Goal: Transaction & Acquisition: Purchase product/service

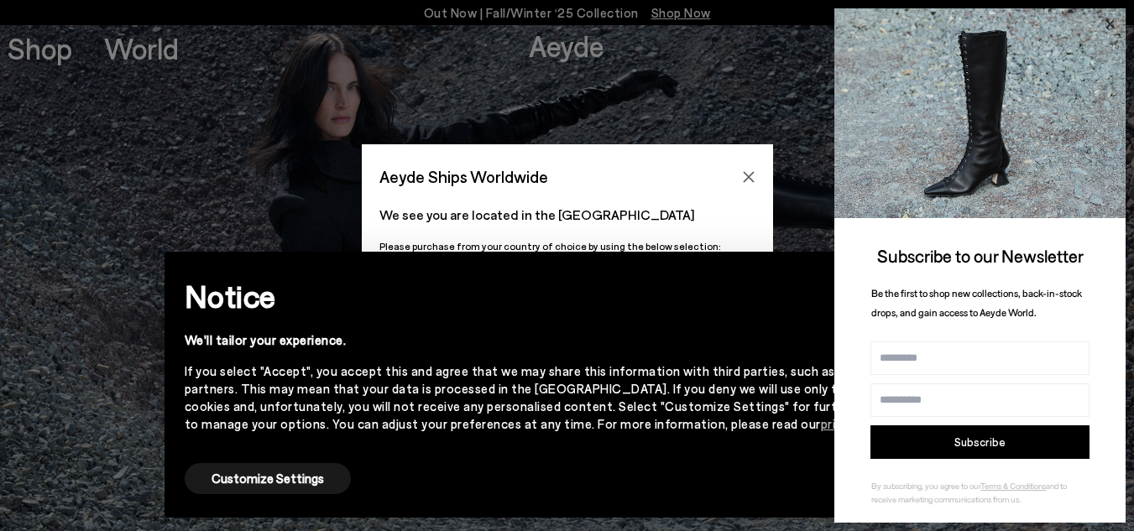
click at [1109, 23] on icon at bounding box center [1109, 24] width 8 height 8
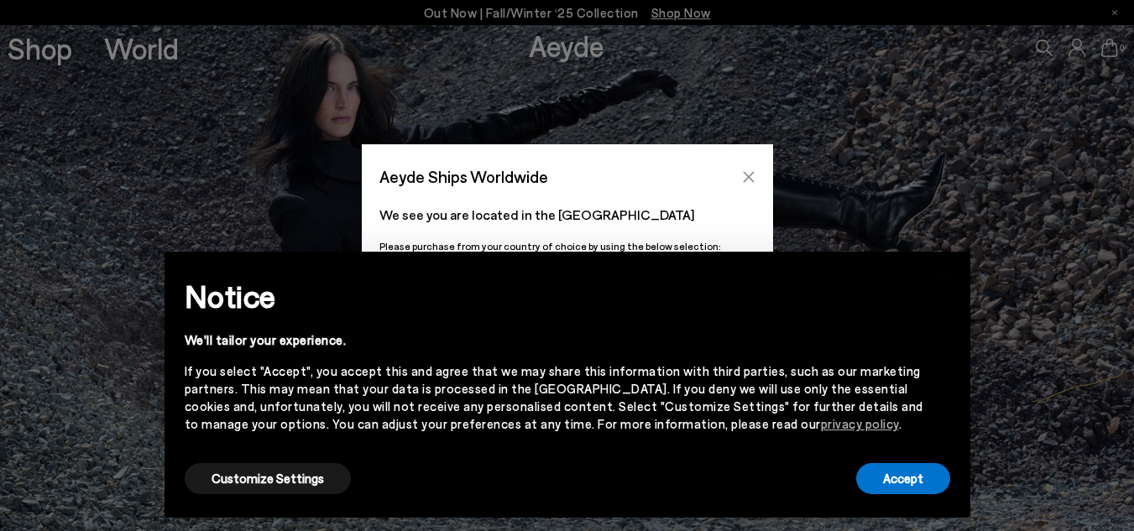
click at [748, 184] on button "Close" at bounding box center [748, 176] width 25 height 25
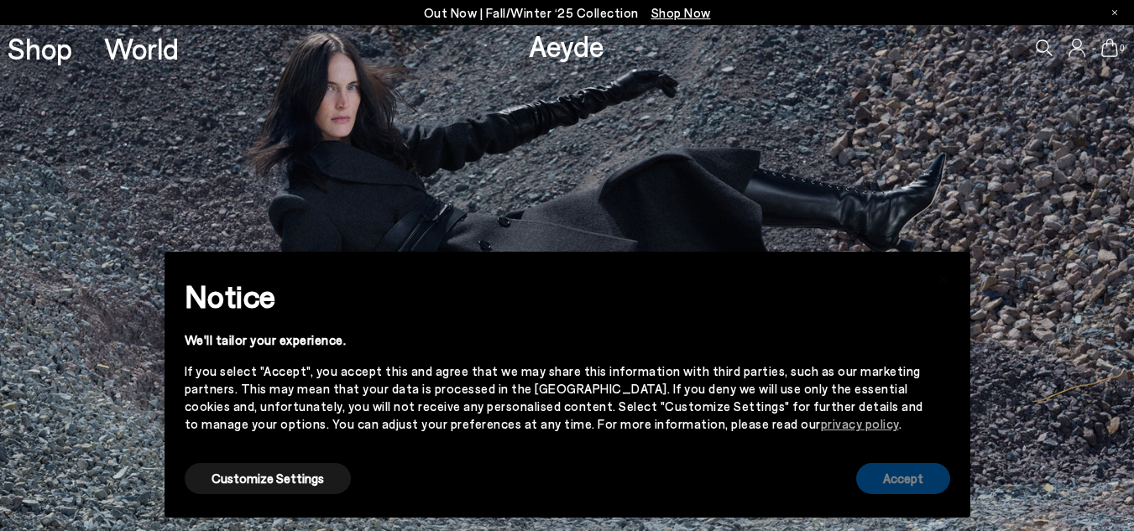
click at [915, 479] on button "Accept" at bounding box center [903, 478] width 94 height 31
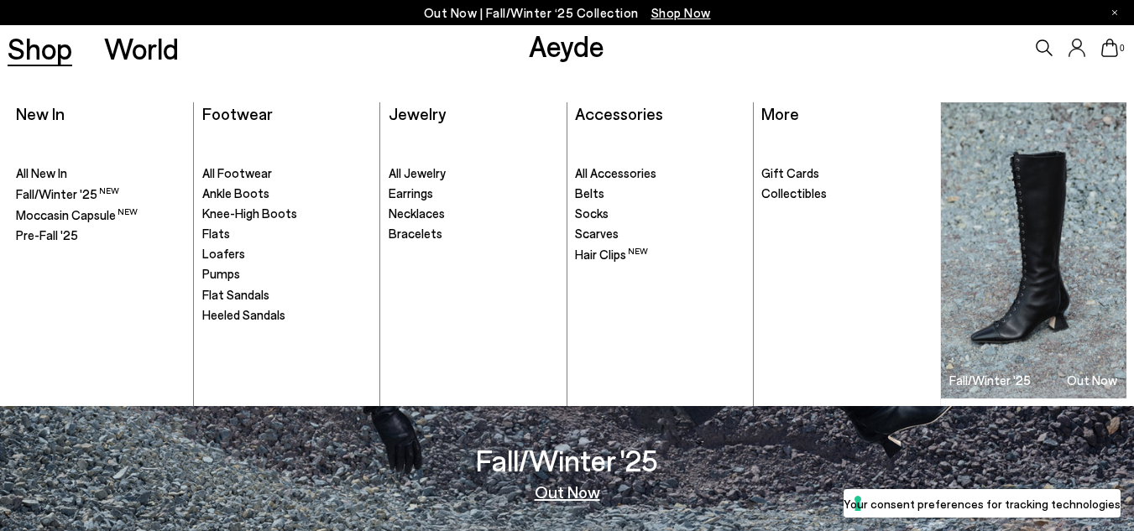
click at [53, 51] on link "Shop" at bounding box center [40, 48] width 65 height 29
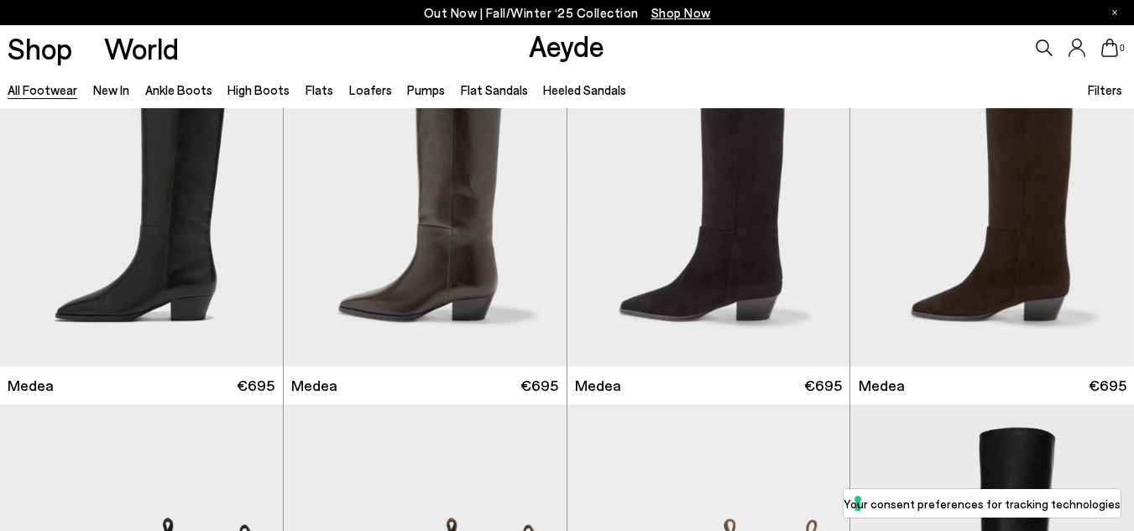
scroll to position [102, 0]
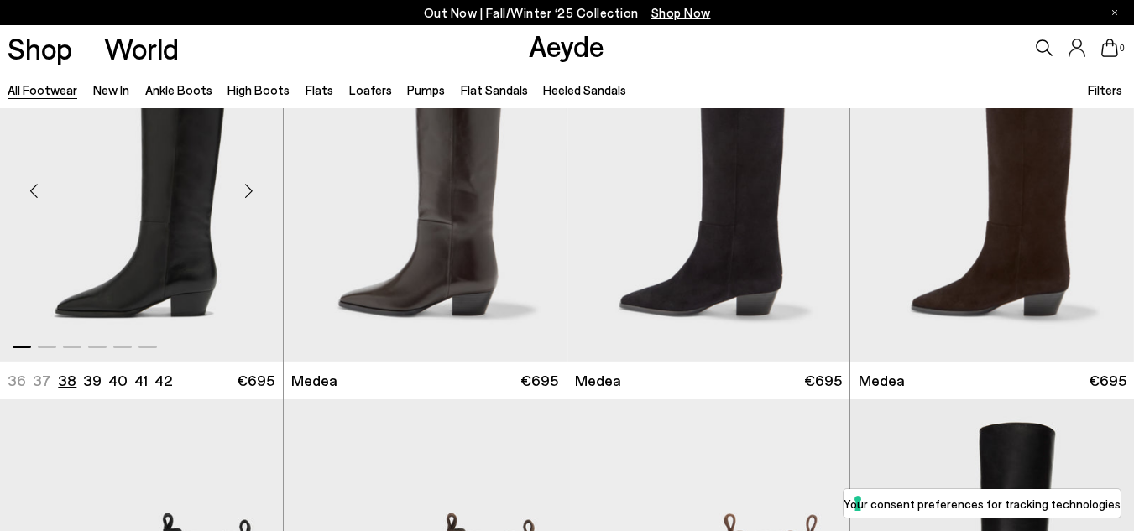
click at [70, 381] on li "38" at bounding box center [67, 380] width 18 height 21
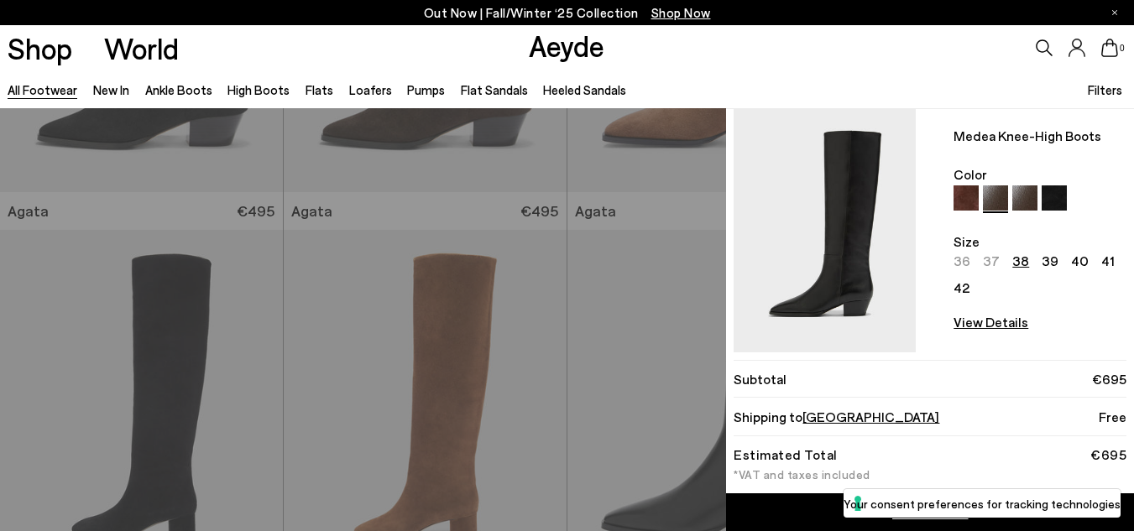
scroll to position [149, 0]
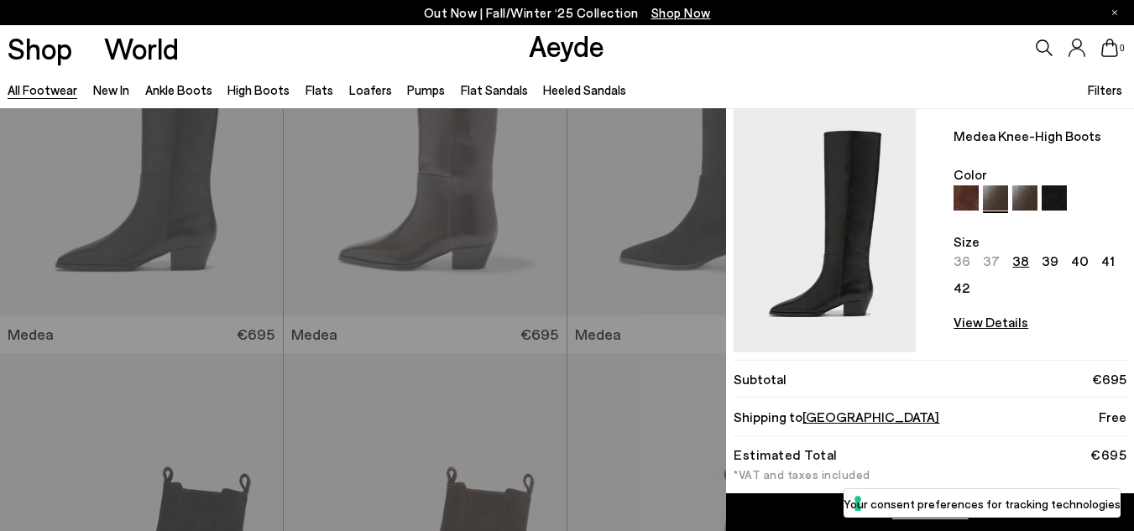
click at [560, 320] on div "Quick Add Medea Knee-High Boots Color Size 36 37 38 39 40 41 42 View Details Or…" at bounding box center [567, 319] width 1134 height 423
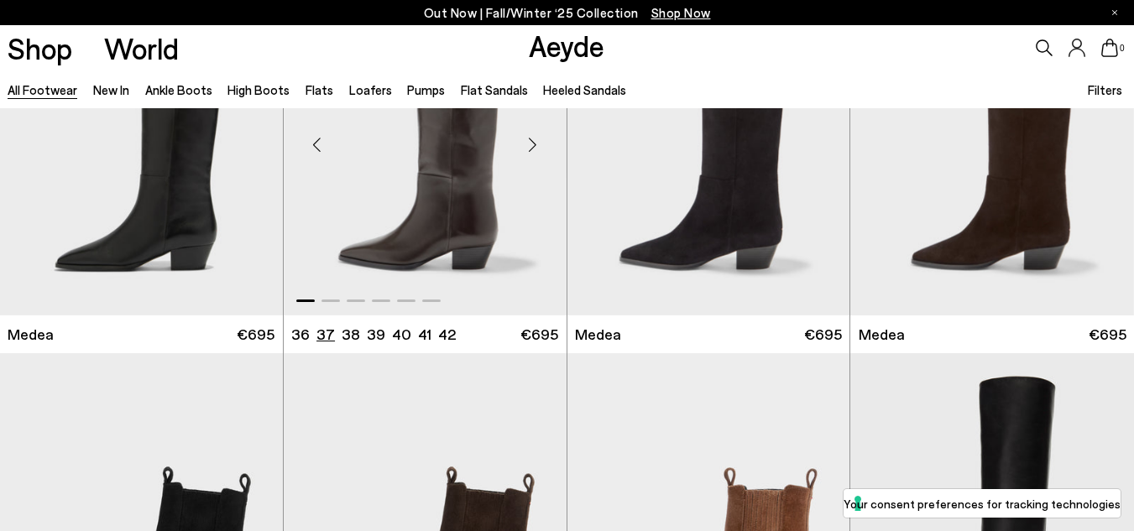
click at [324, 335] on li "37" at bounding box center [325, 334] width 18 height 21
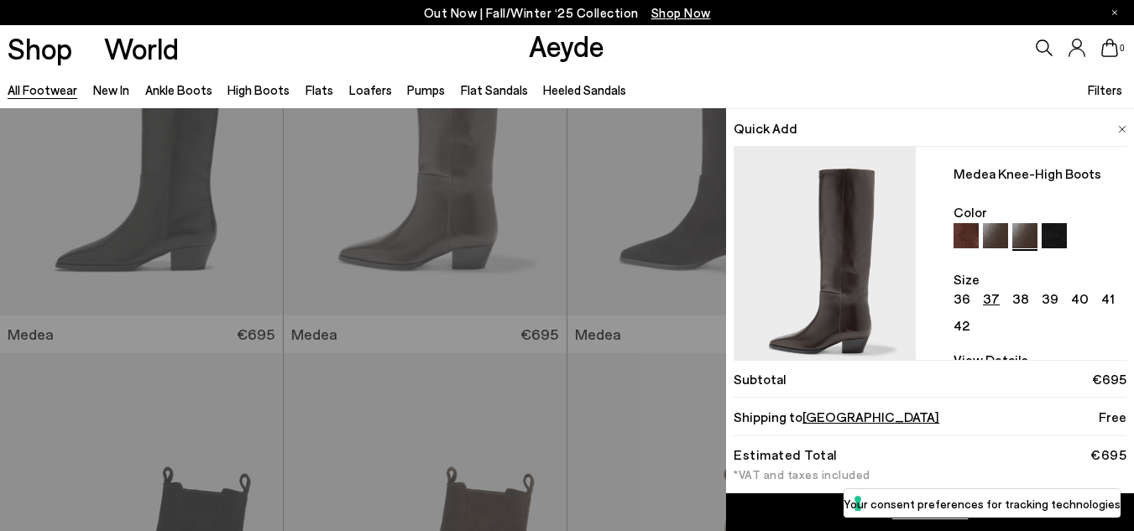
click at [813, 509] on link "Add to Cart" at bounding box center [930, 512] width 408 height 38
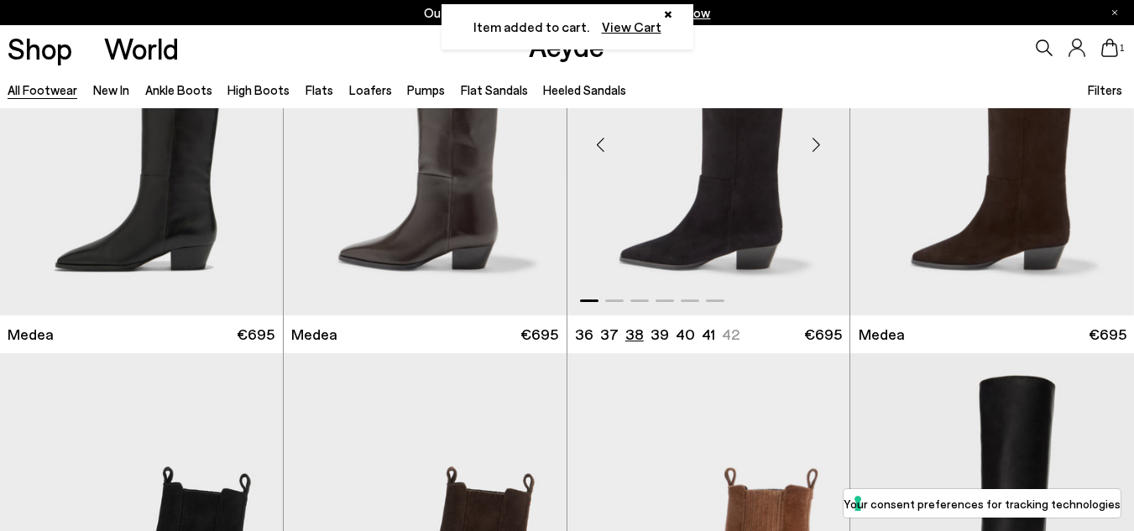
click at [628, 336] on li "38" at bounding box center [634, 334] width 18 height 21
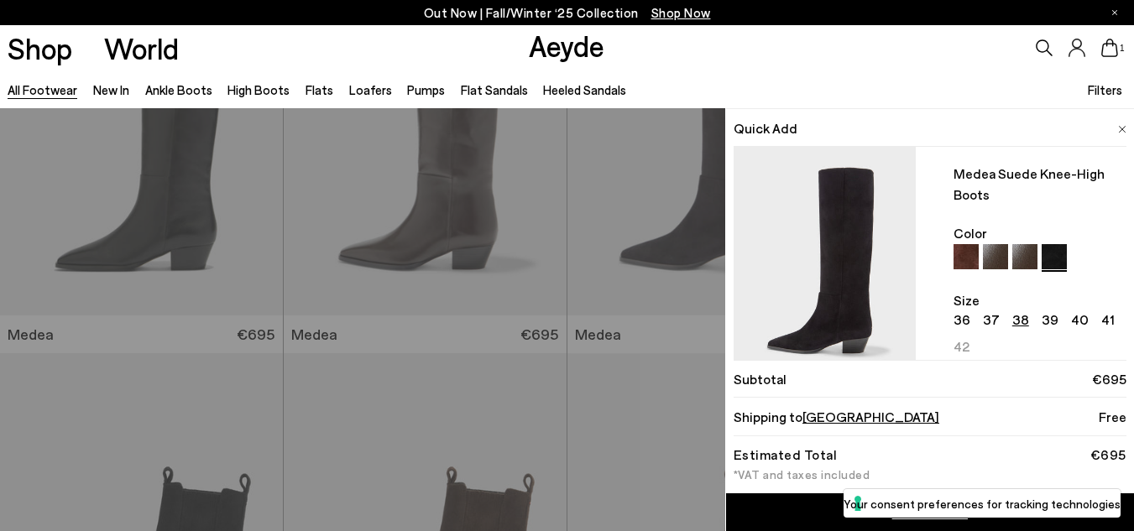
click at [759, 514] on link "Add to Cart" at bounding box center [930, 512] width 408 height 38
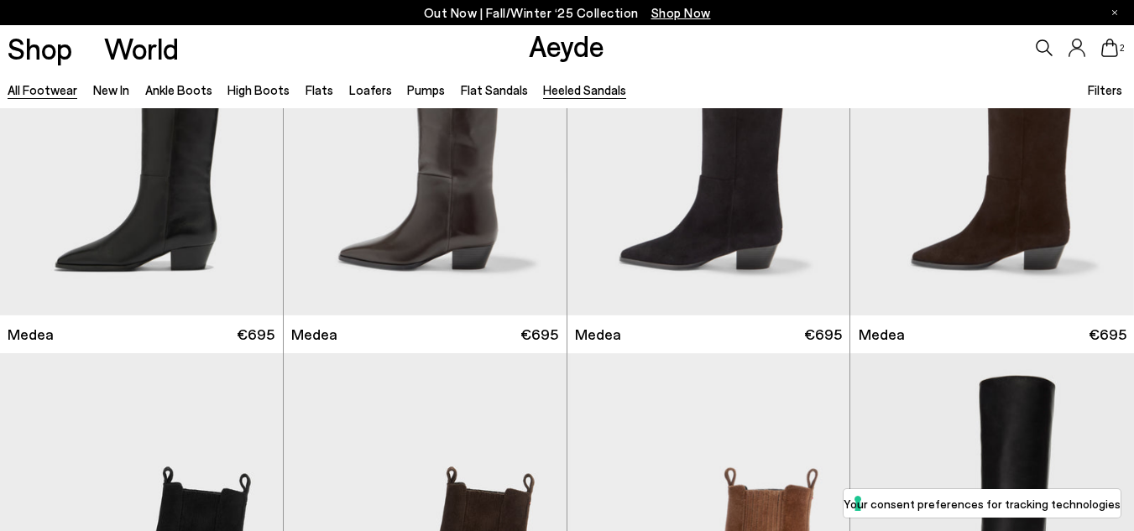
click at [547, 94] on link "Heeled Sandals" at bounding box center [584, 89] width 83 height 15
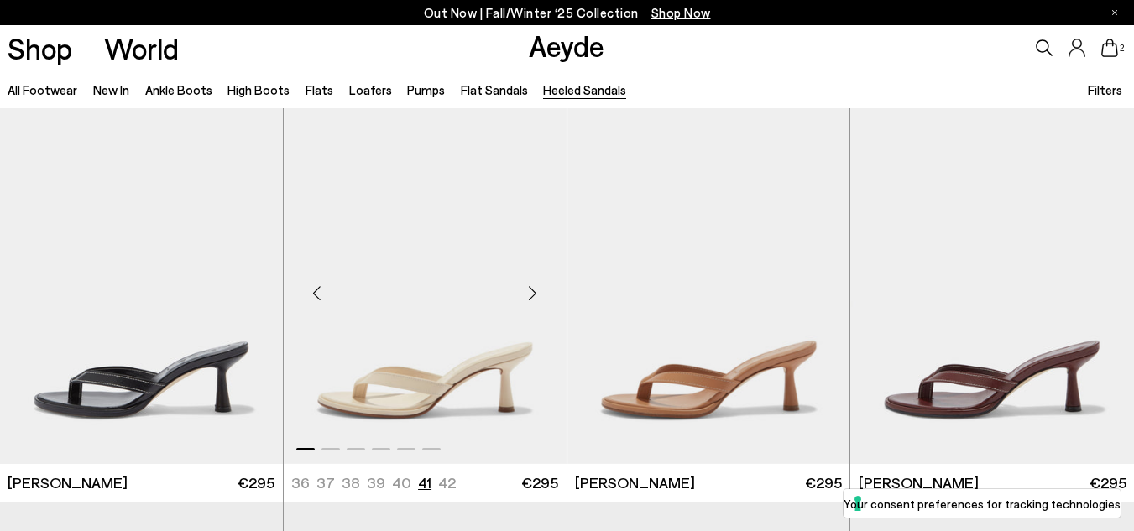
click at [425, 484] on li "41" at bounding box center [424, 482] width 13 height 21
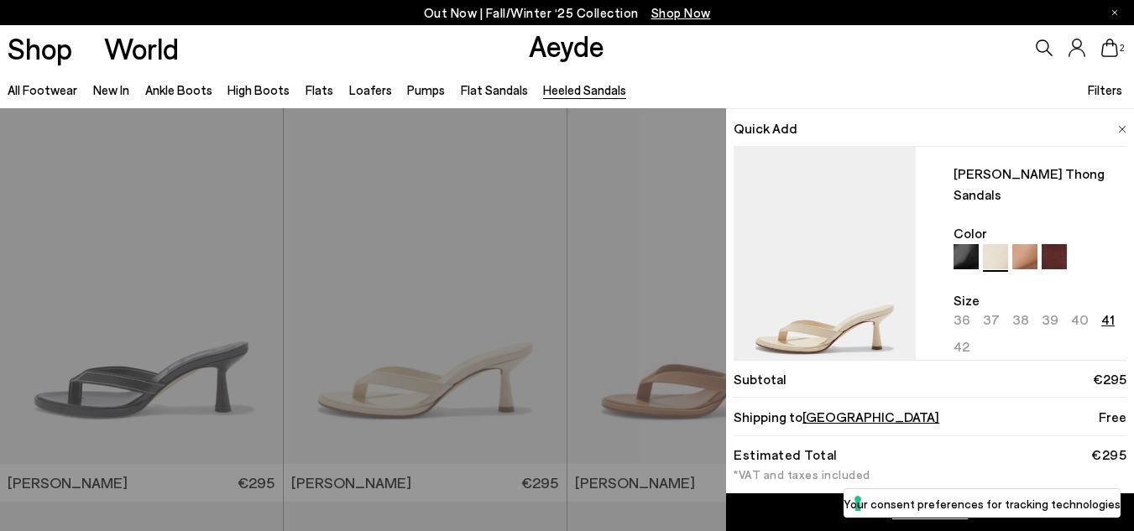
click at [780, 529] on link "Add to Cart" at bounding box center [930, 512] width 408 height 38
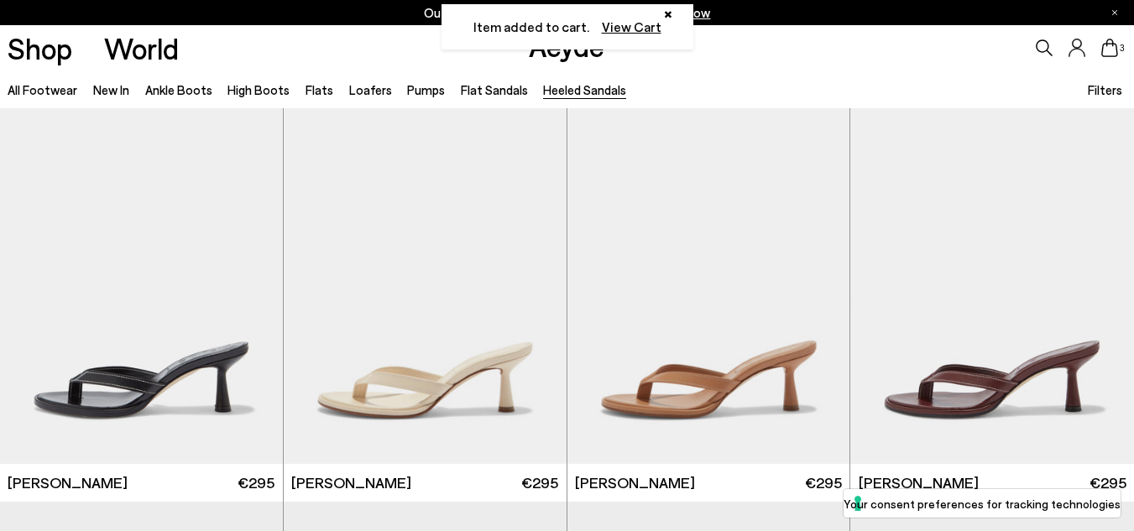
click at [420, 478] on li "41" at bounding box center [424, 482] width 13 height 21
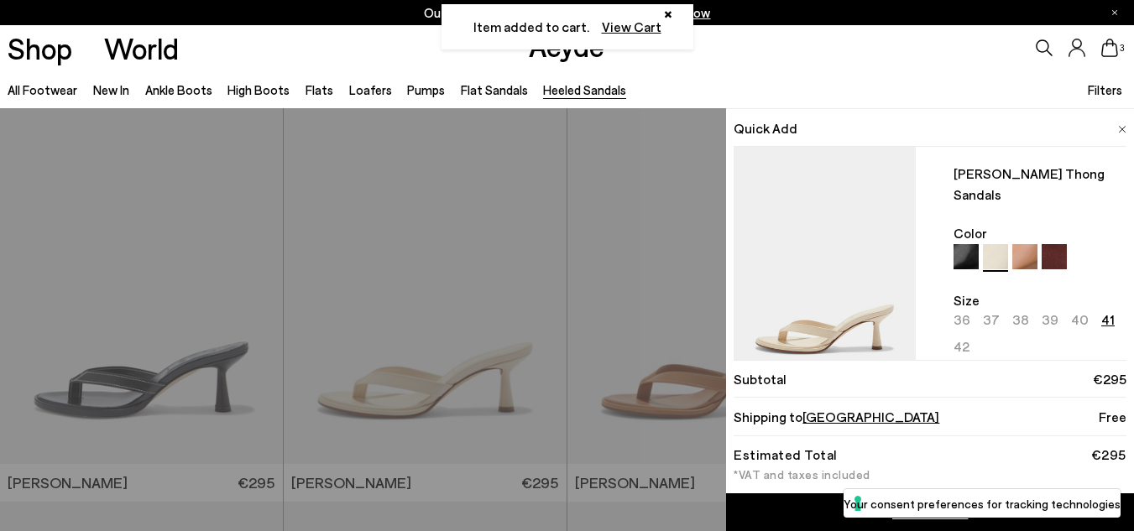
click at [786, 500] on link "Add to Cart" at bounding box center [930, 512] width 408 height 38
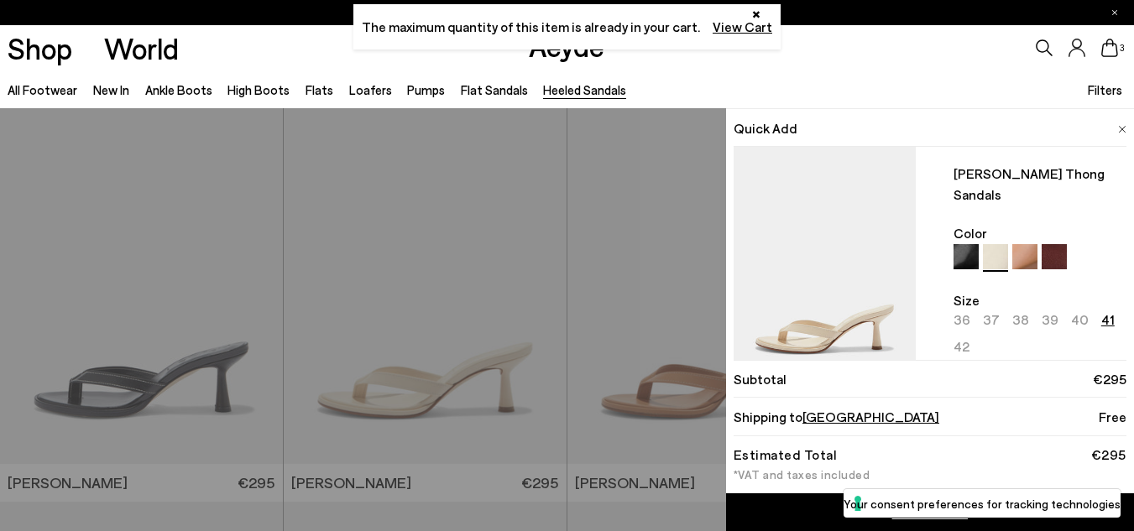
click at [786, 500] on link "Add to Cart" at bounding box center [930, 512] width 408 height 38
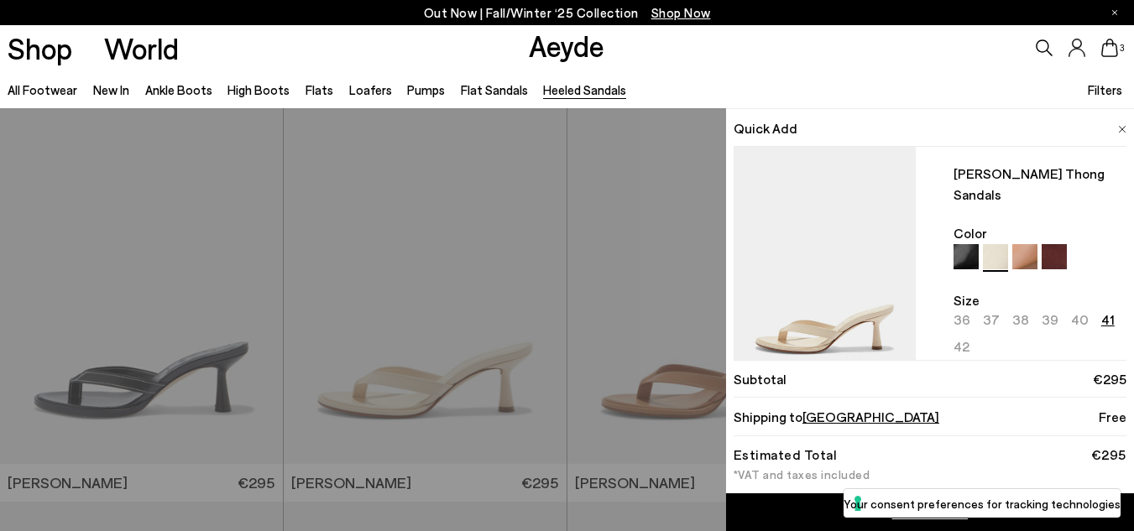
click at [786, 500] on link "Add to Cart" at bounding box center [930, 512] width 408 height 38
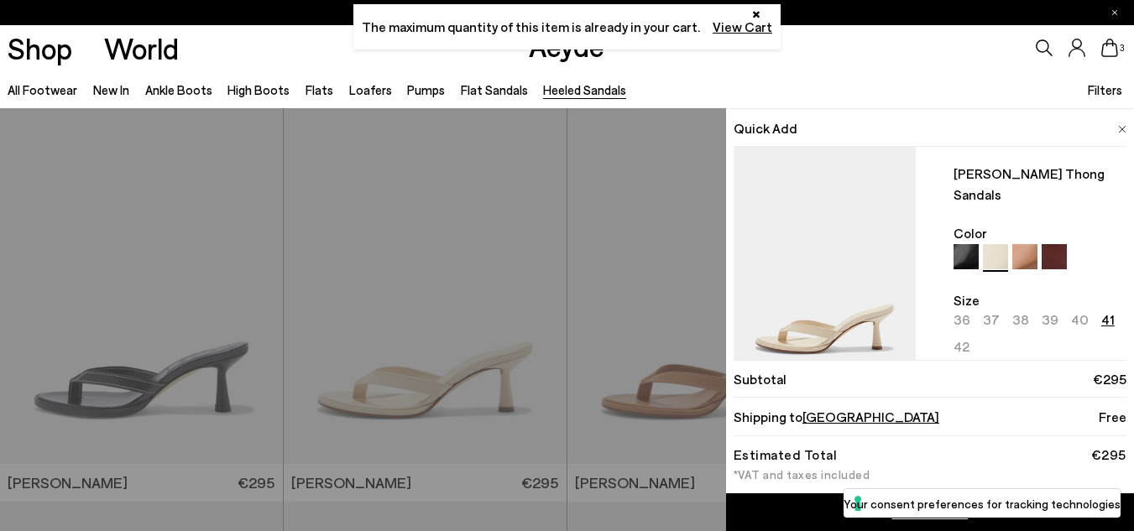
scroll to position [38, 0]
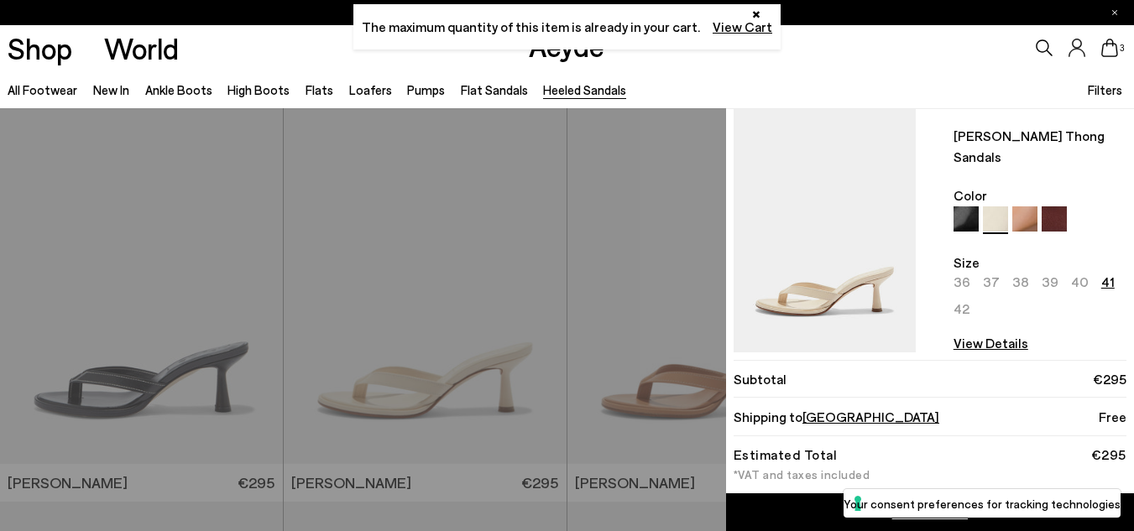
click at [1114, 54] on icon at bounding box center [1109, 48] width 17 height 18
